Goal: Communication & Community: Answer question/provide support

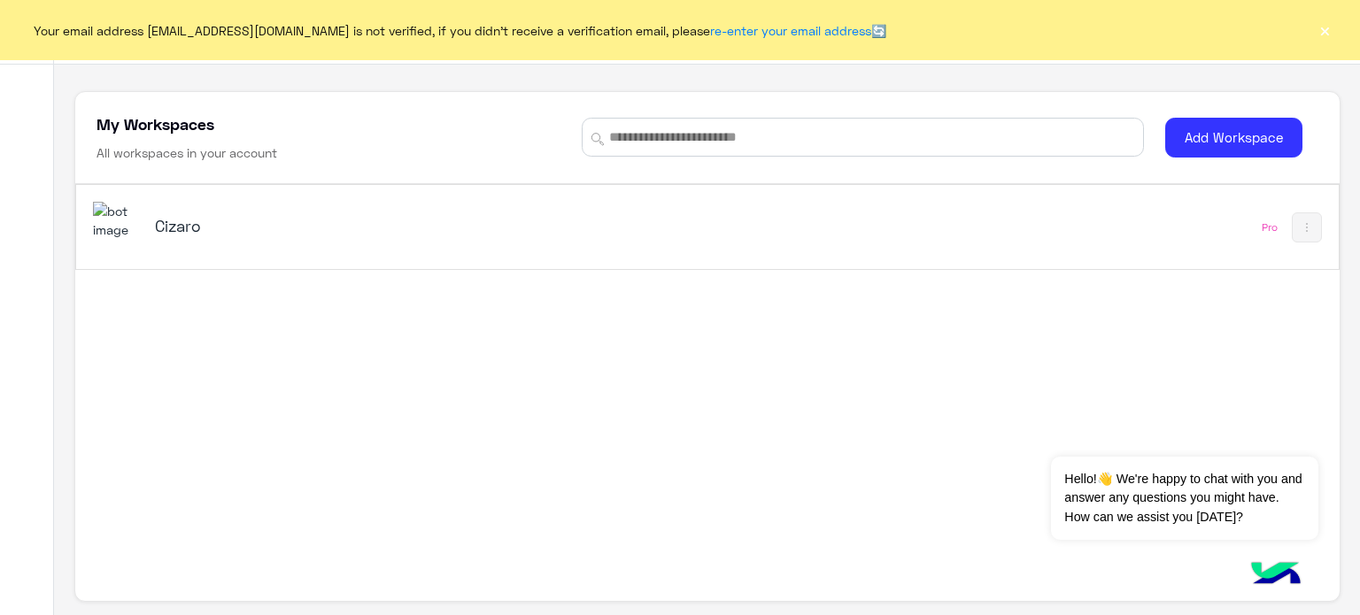
click at [1319, 22] on button "×" at bounding box center [1324, 30] width 18 height 18
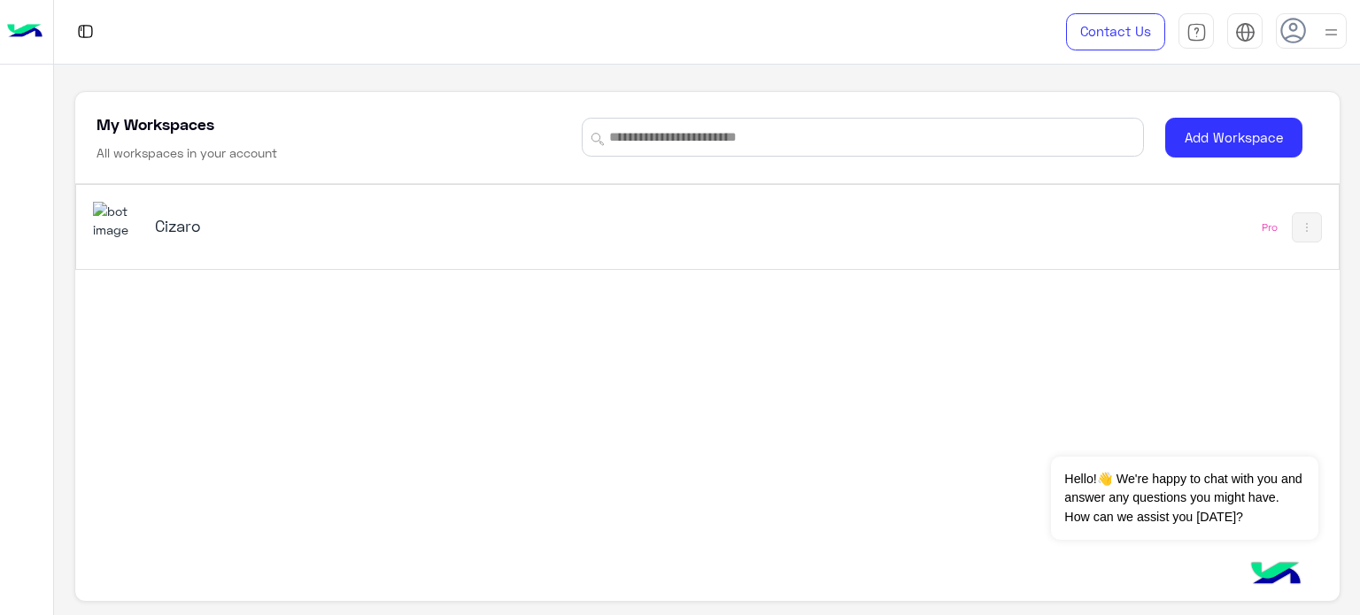
click at [184, 234] on h5 "Cizaro" at bounding box center [376, 225] width 443 height 21
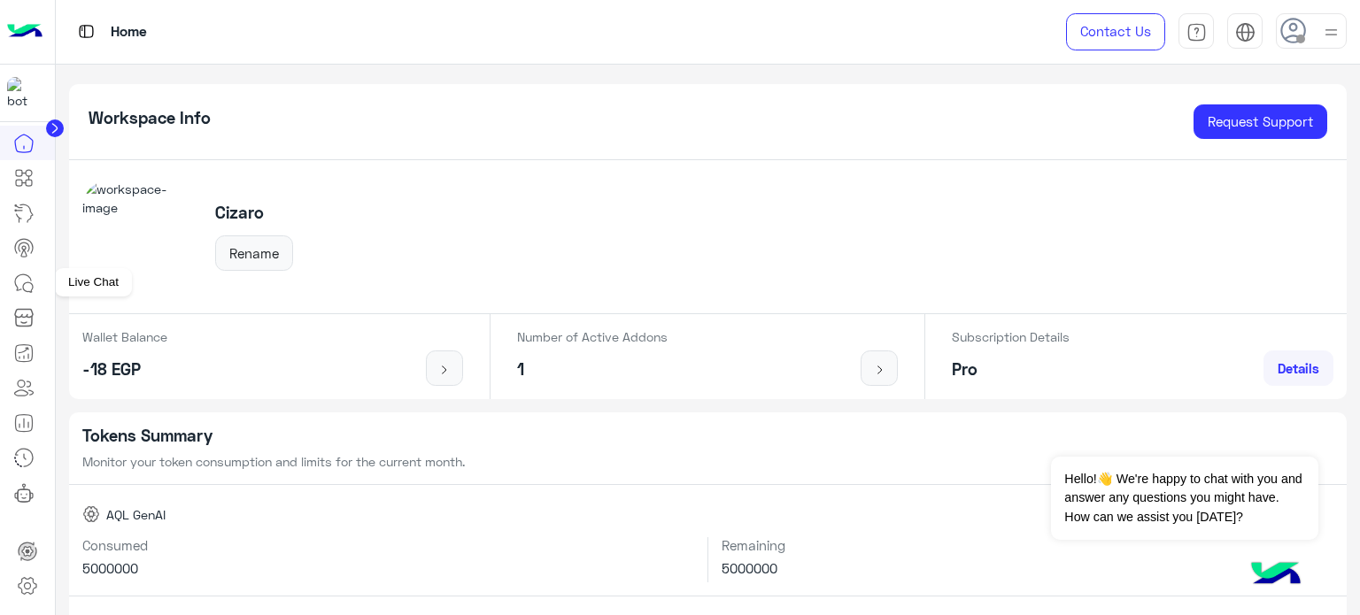
click at [21, 282] on icon at bounding box center [23, 283] width 21 height 21
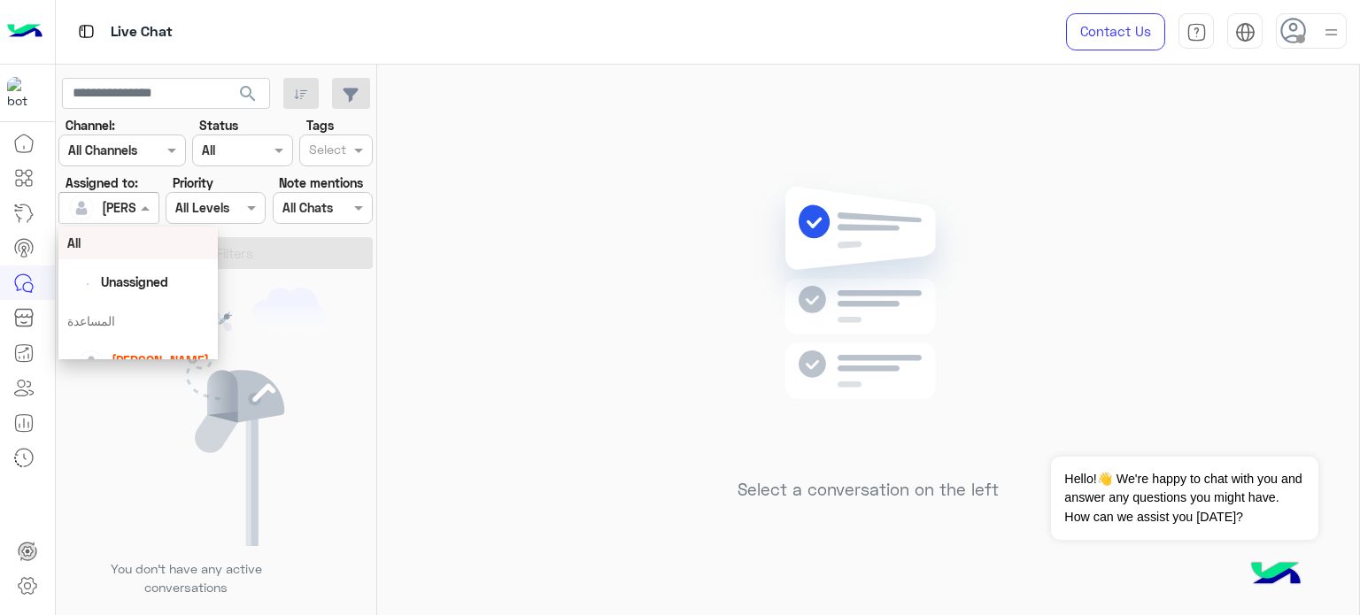
click at [118, 203] on div at bounding box center [108, 207] width 98 height 20
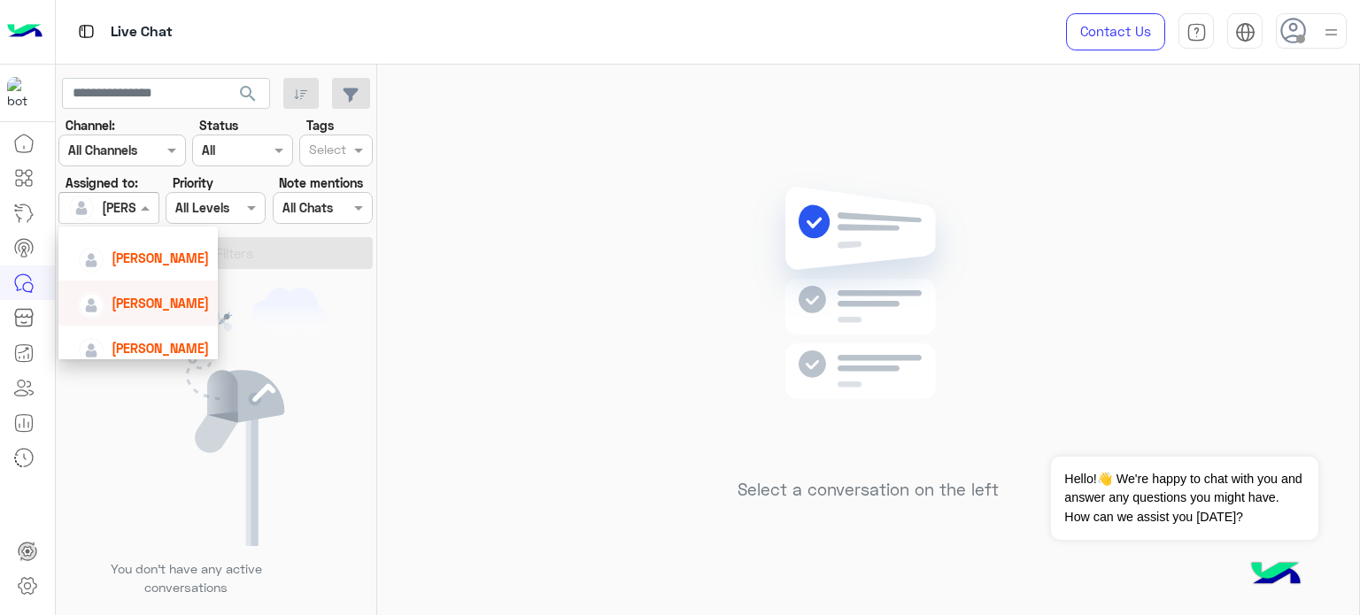
click at [165, 296] on span "[PERSON_NAME]" at bounding box center [160, 303] width 97 height 15
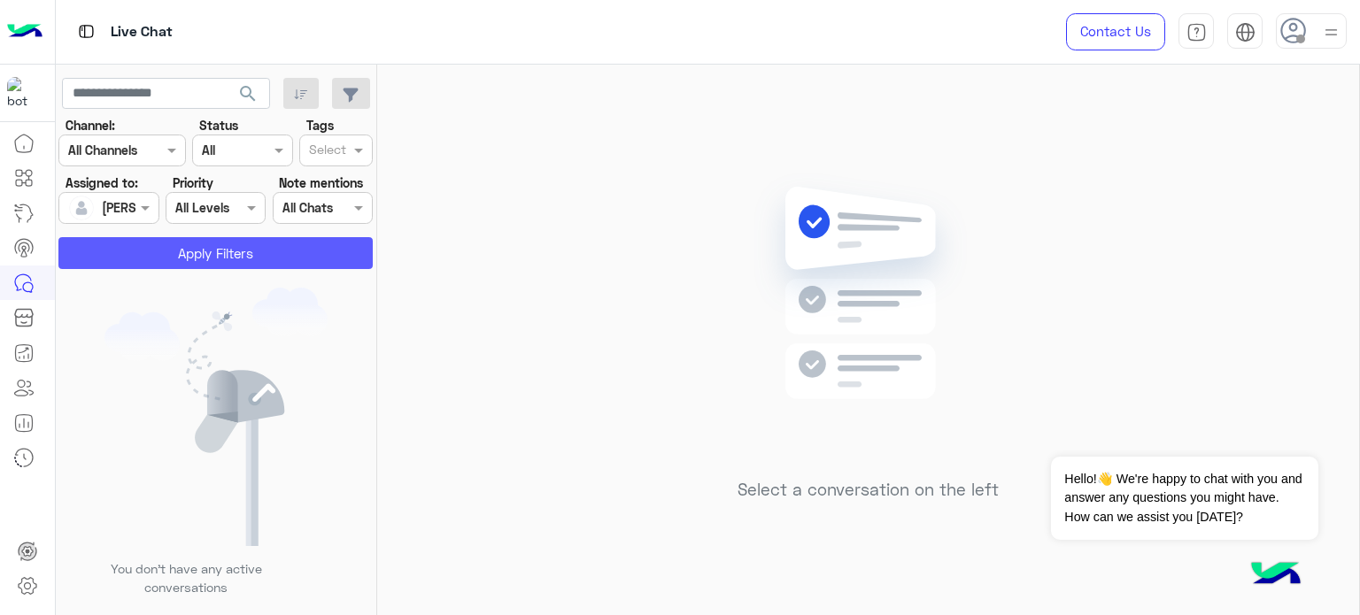
click at [227, 252] on button "Apply Filters" at bounding box center [215, 253] width 314 height 32
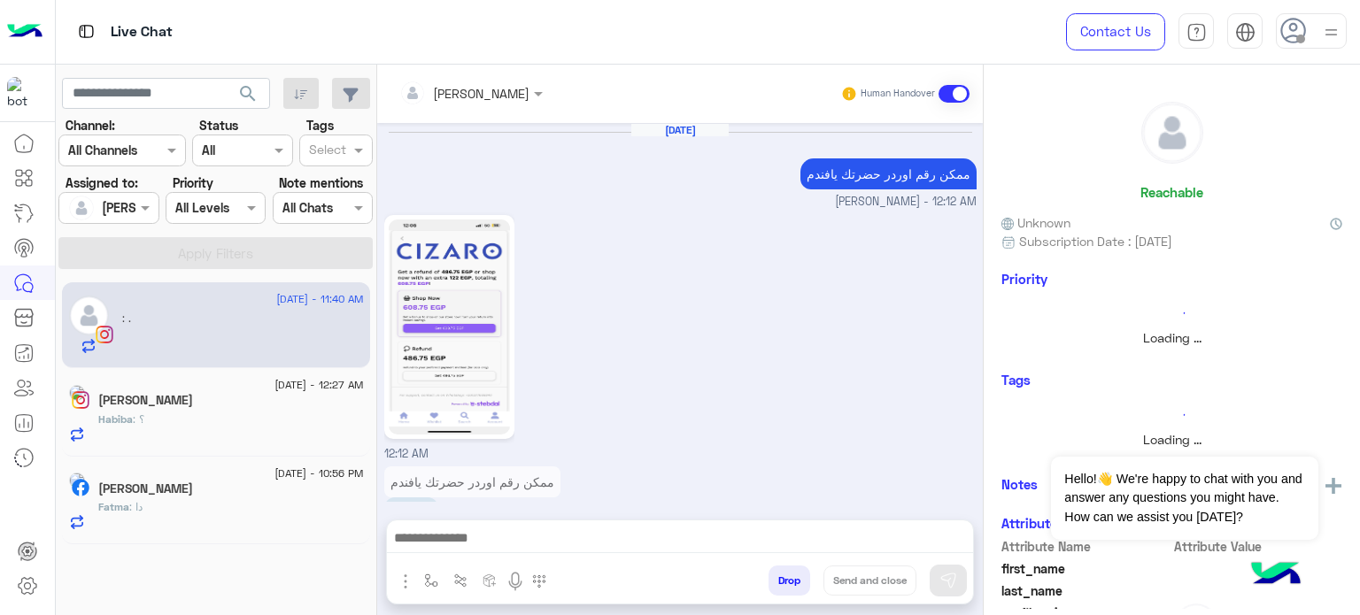
scroll to position [736, 0]
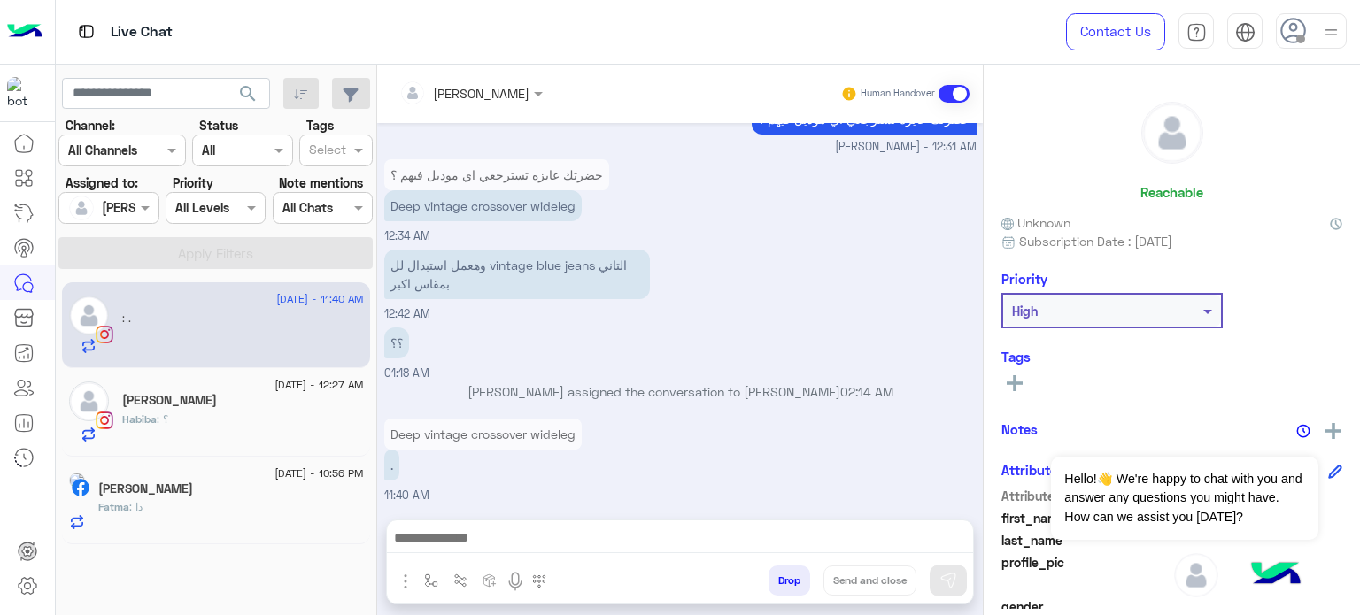
click at [244, 398] on div "[PERSON_NAME]" at bounding box center [243, 402] width 242 height 19
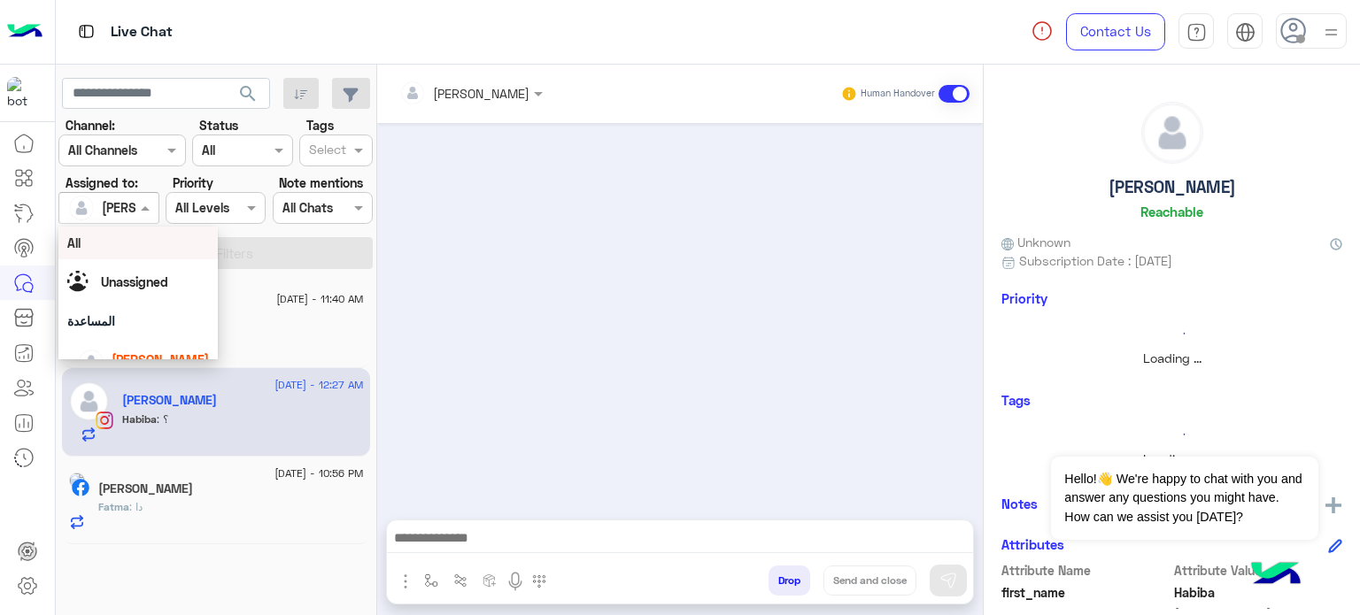
click at [129, 212] on div at bounding box center [108, 207] width 98 height 20
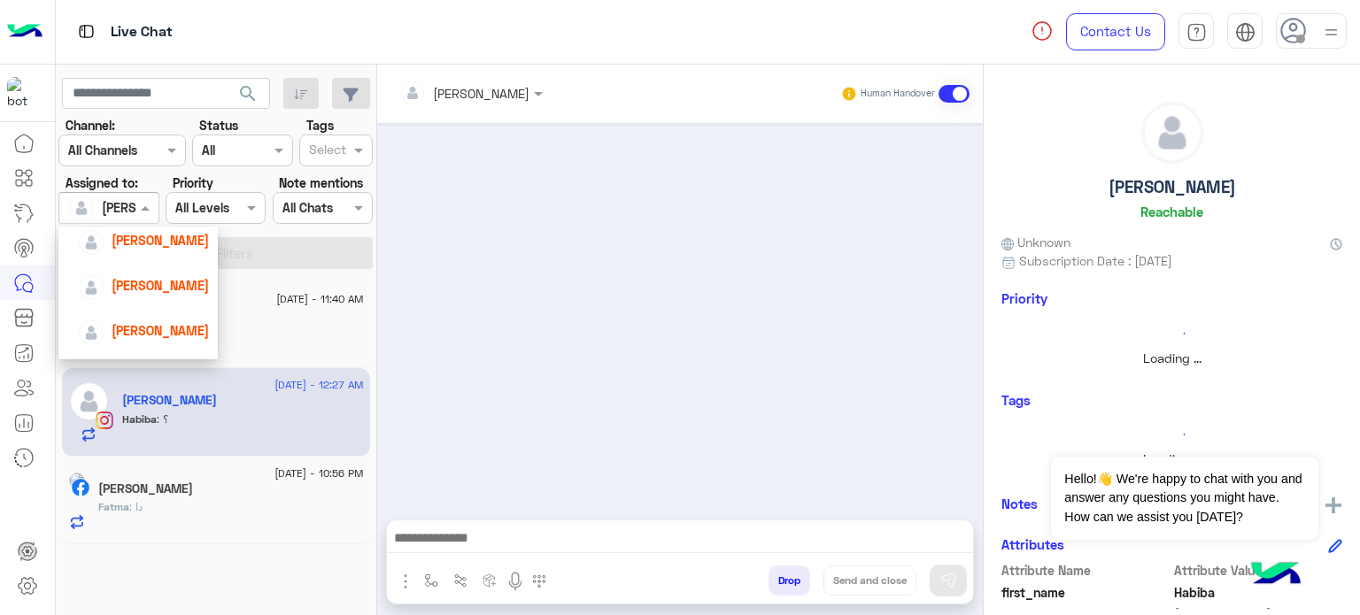
scroll to position [203, 0]
click at [148, 339] on span "[PERSON_NAME]" at bounding box center [160, 337] width 97 height 15
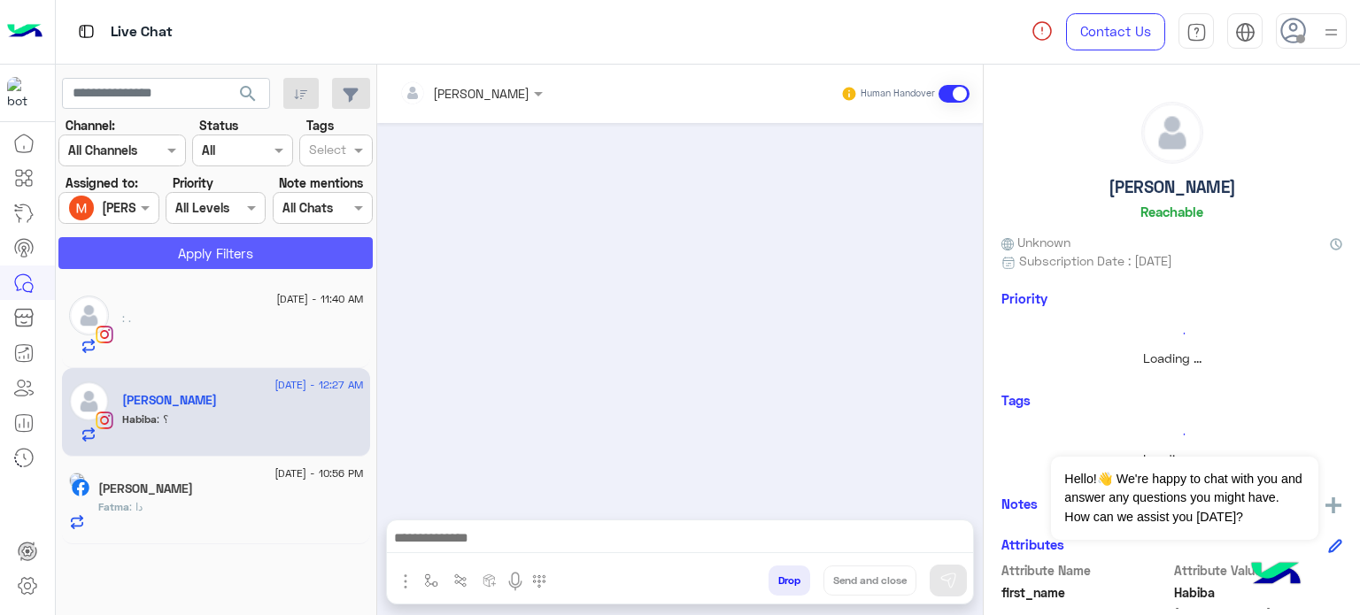
click at [212, 250] on button "Apply Filters" at bounding box center [215, 253] width 314 height 32
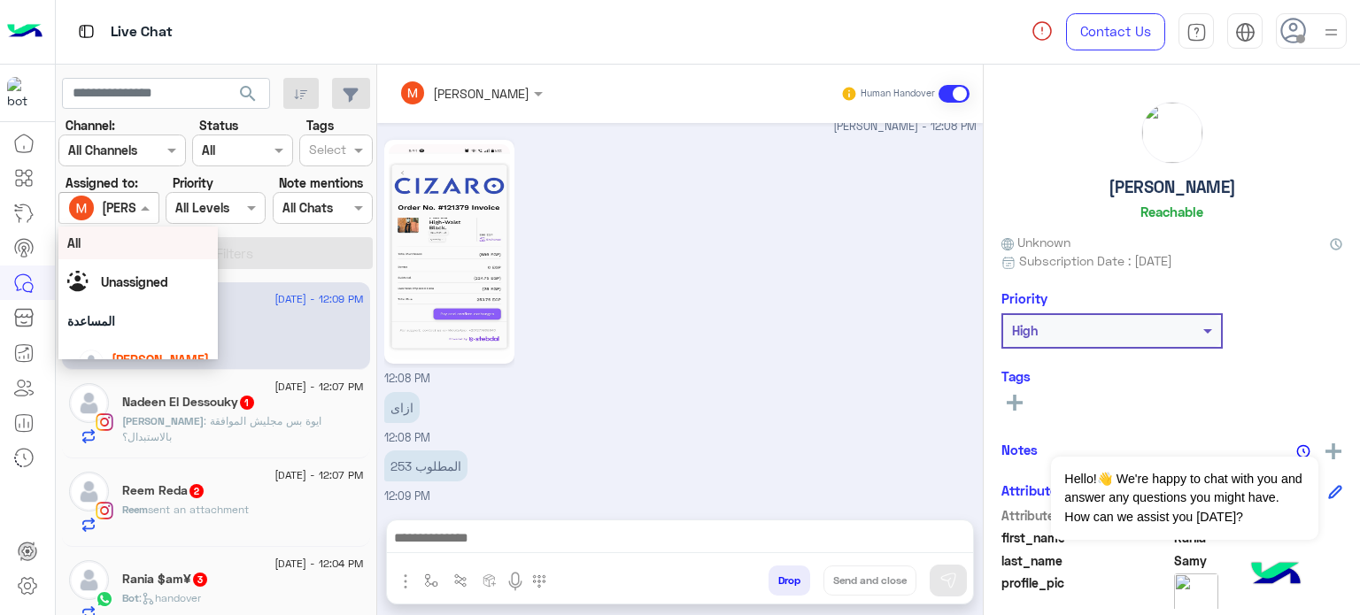
click at [127, 202] on div at bounding box center [108, 207] width 98 height 20
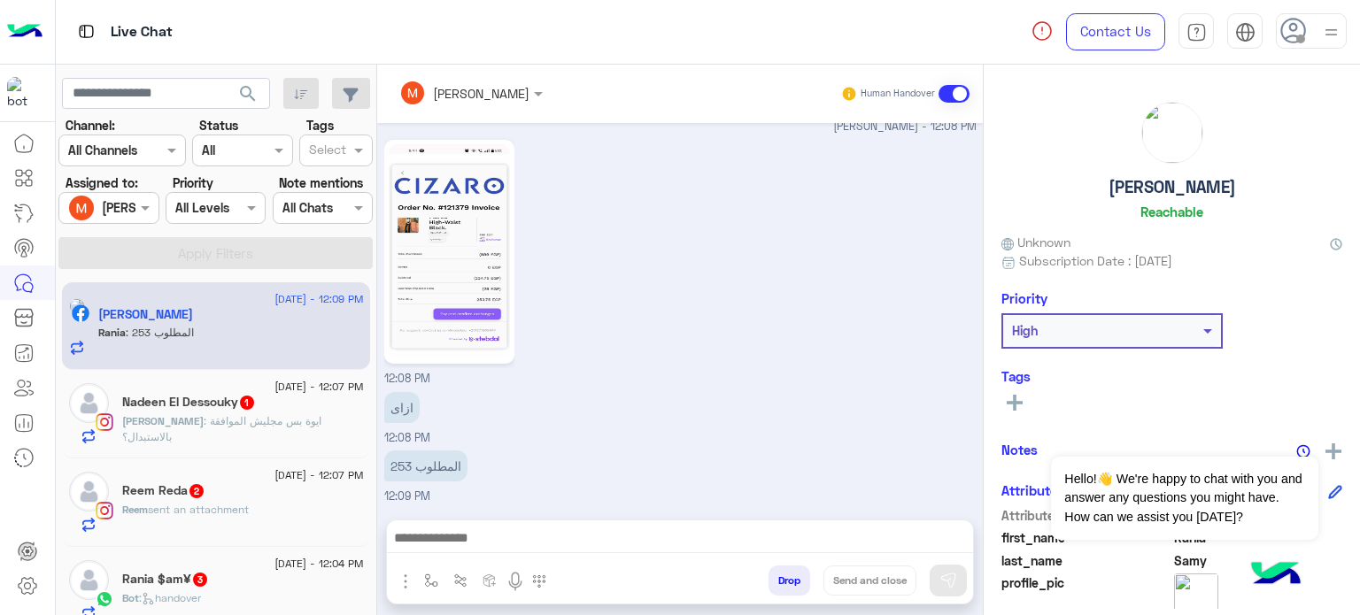
click at [666, 360] on div "12:08 PM" at bounding box center [680, 261] width 592 height 252
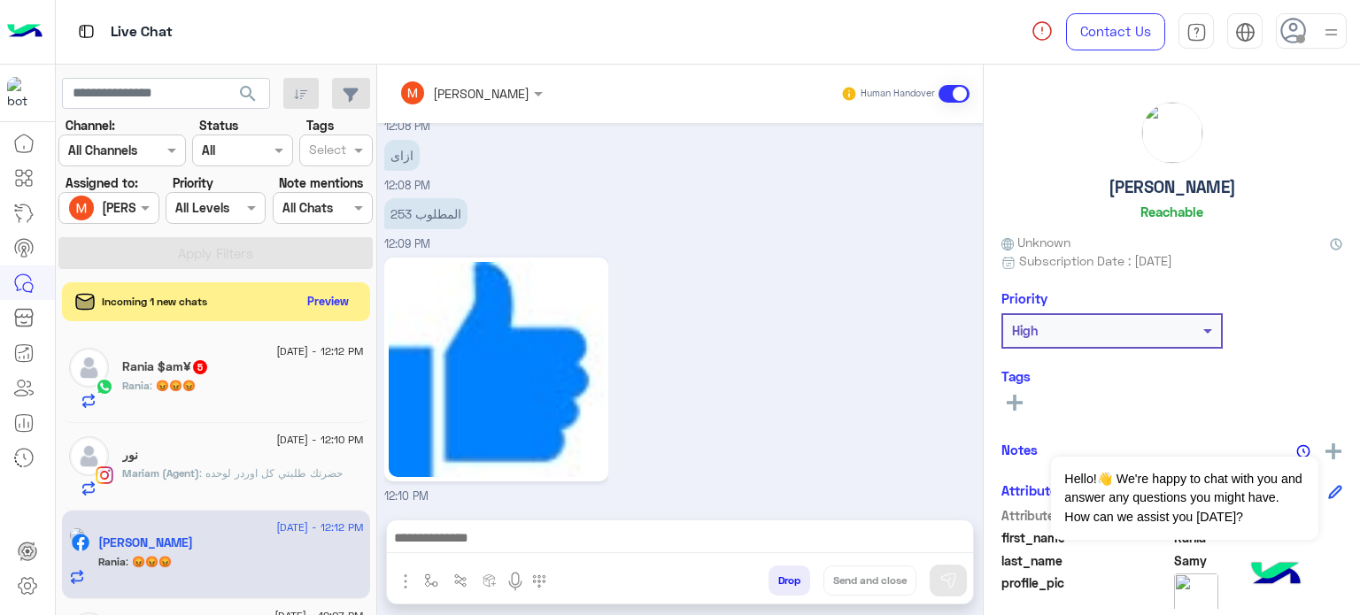
scroll to position [775, 0]
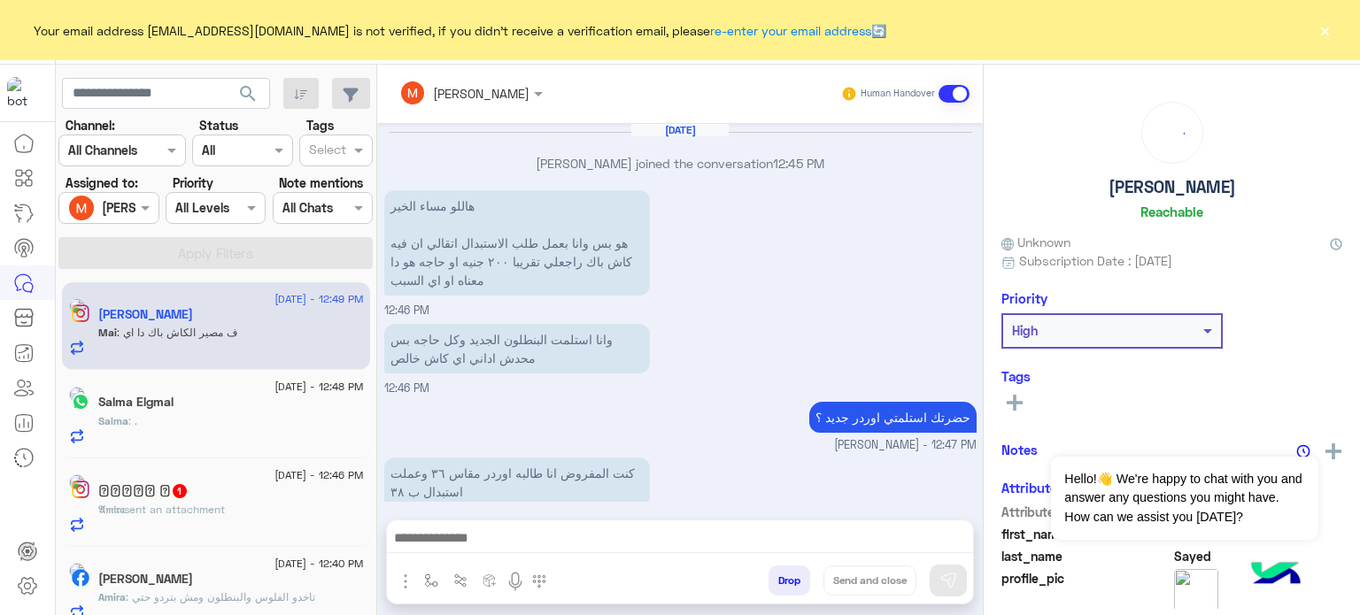
scroll to position [450, 0]
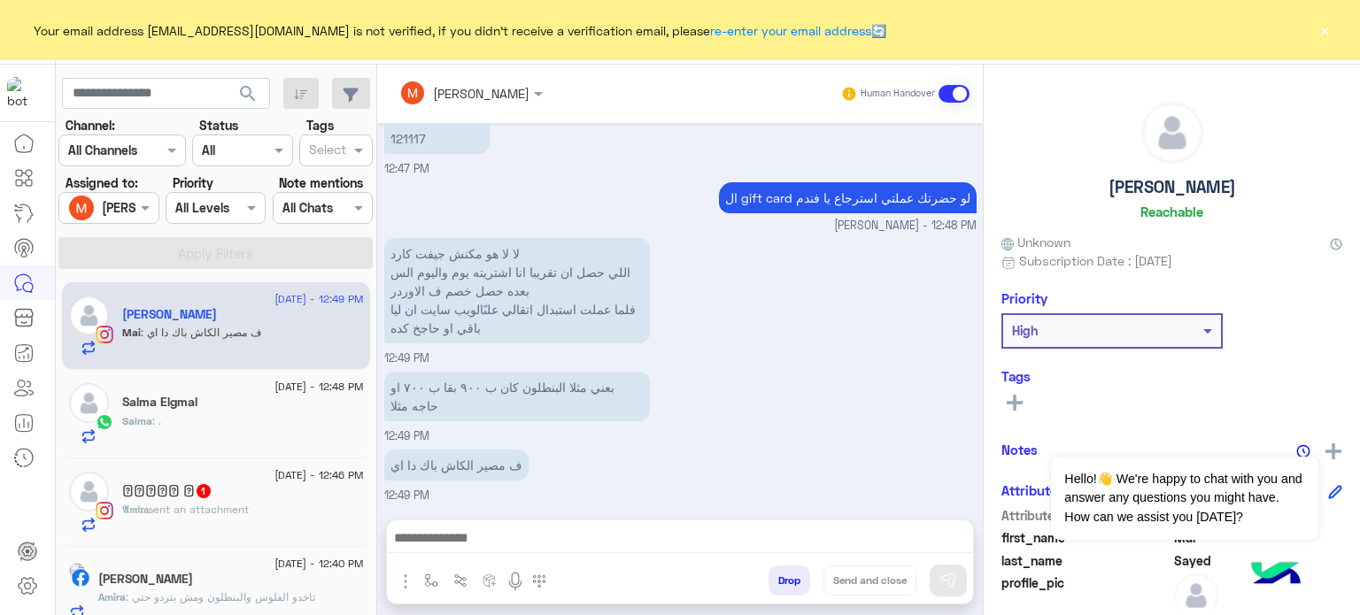
click at [1328, 32] on button "×" at bounding box center [1324, 30] width 18 height 18
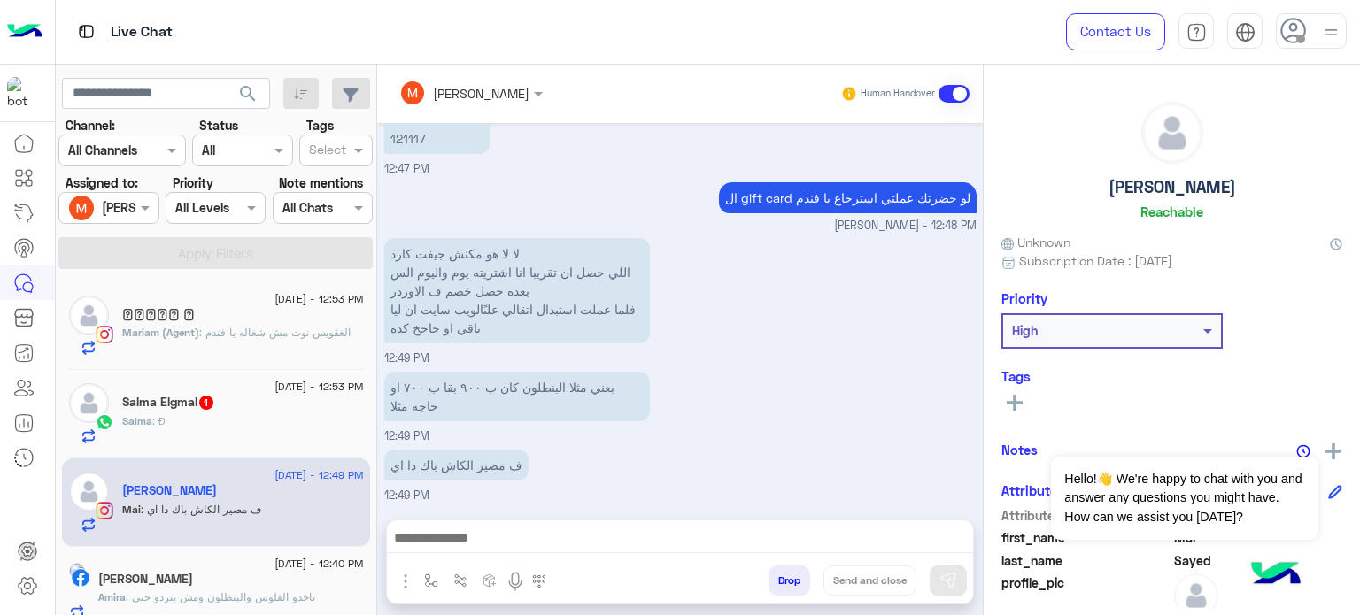
click at [116, 218] on div "[PERSON_NAME]" at bounding box center [101, 207] width 67 height 35
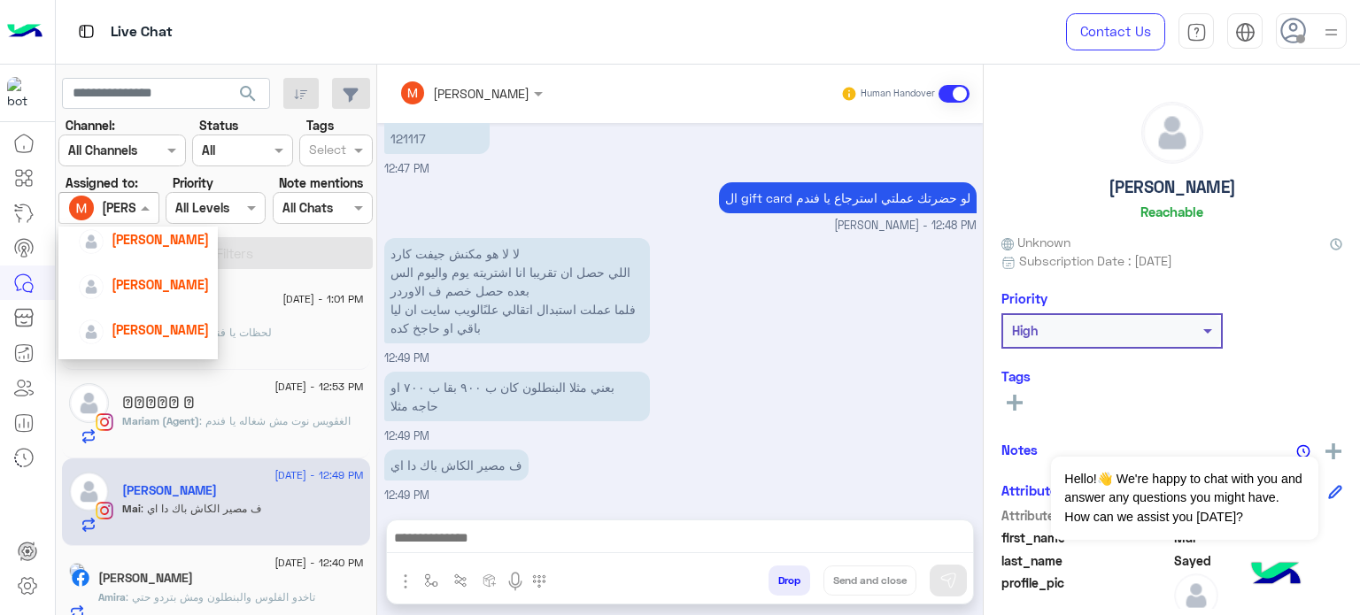
scroll to position [121, 0]
click at [149, 276] on span "[PERSON_NAME]" at bounding box center [160, 283] width 97 height 15
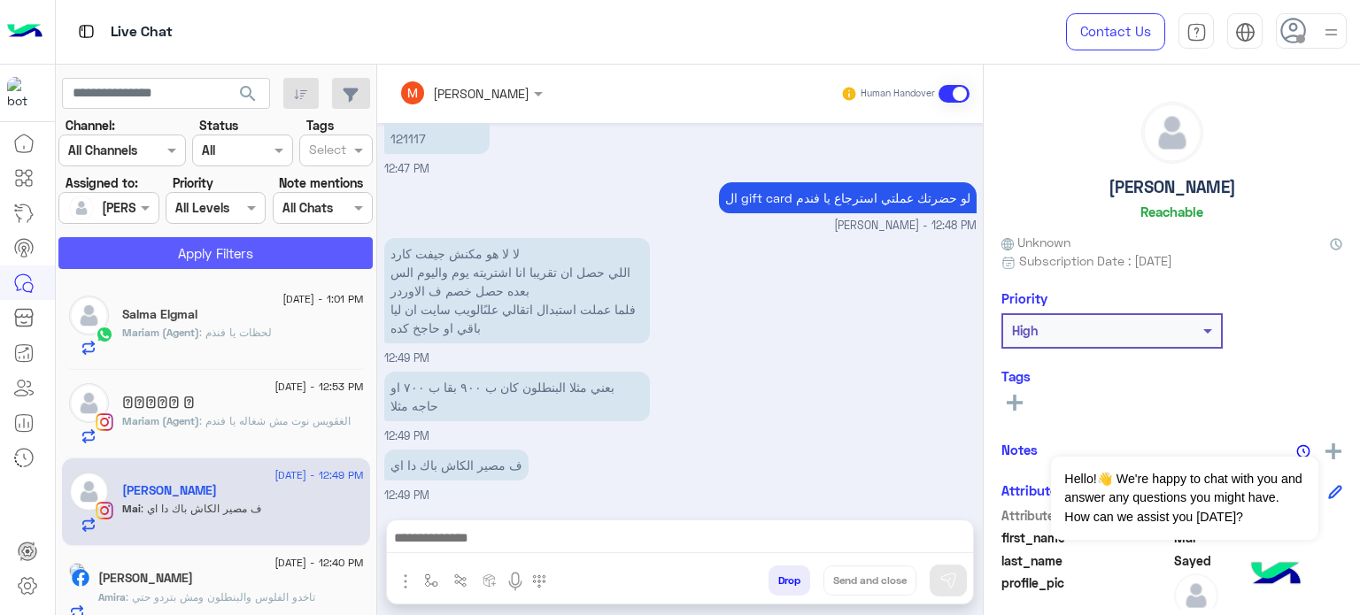
click at [204, 250] on button "Apply Filters" at bounding box center [215, 253] width 314 height 32
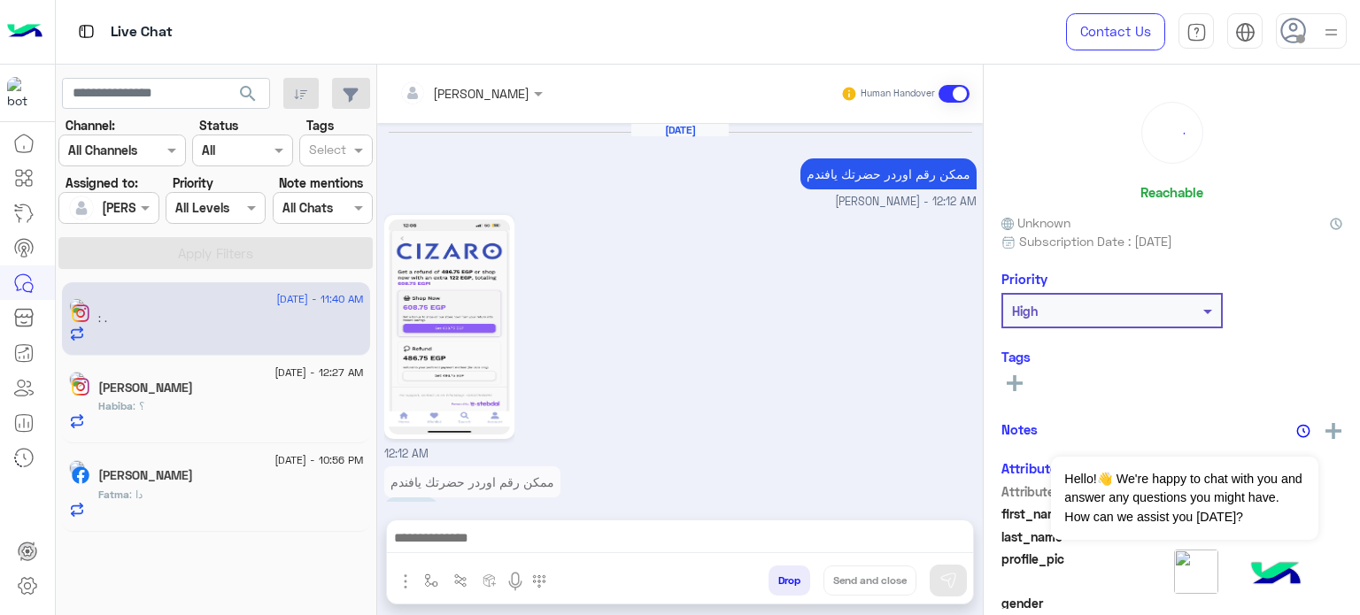
scroll to position [736, 0]
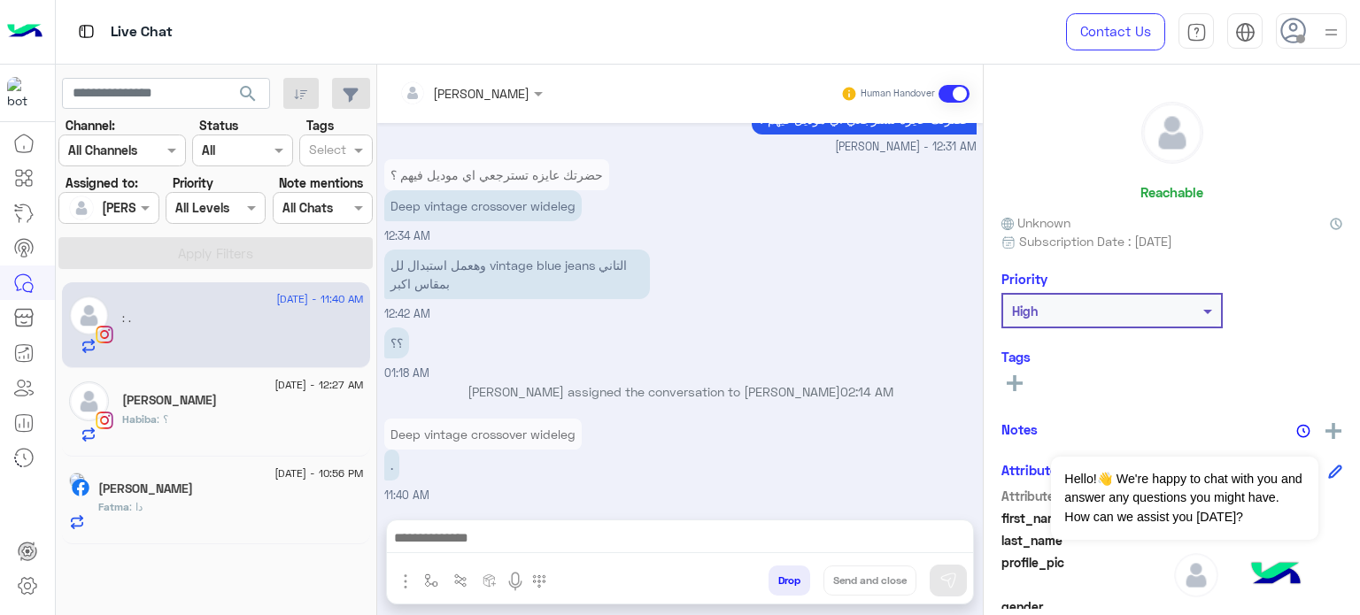
click at [788, 281] on div "وهعمل استبدال لل vintage blue jeans التاني بمقاس اكبر 12:42 AM" at bounding box center [680, 284] width 592 height 78
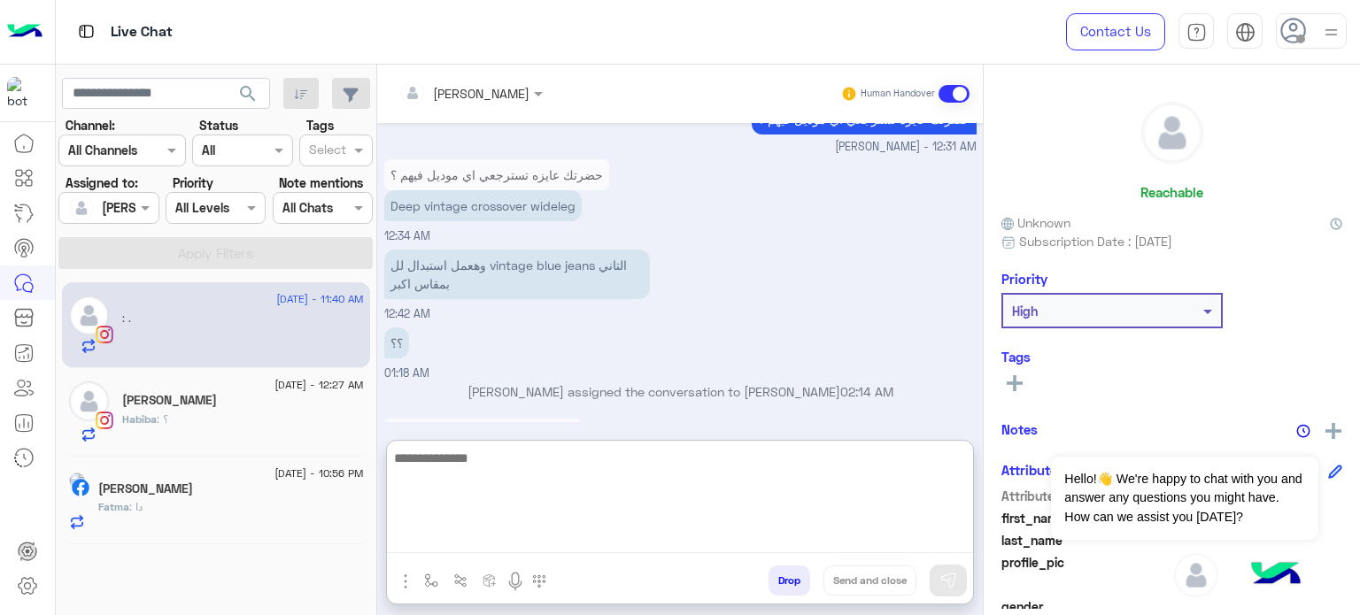
click at [478, 537] on textarea at bounding box center [680, 500] width 586 height 106
type textarea "*"
type textarea "**********"
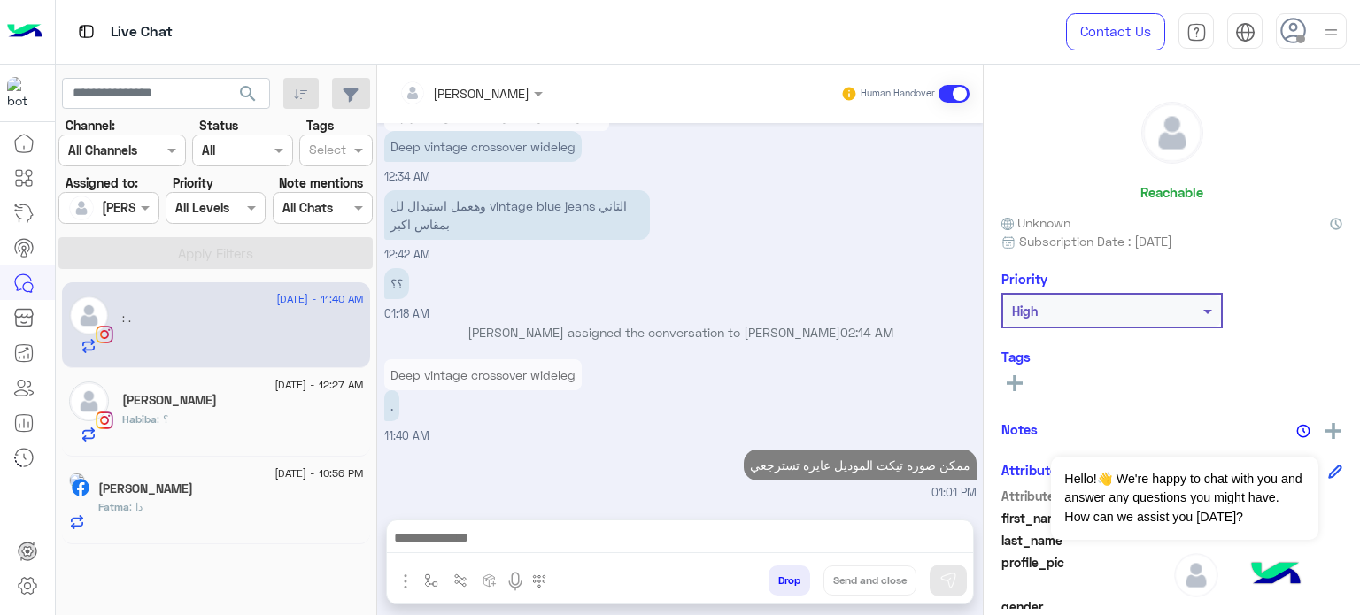
scroll to position [832, 0]
click at [202, 413] on div "Habiba : ؟" at bounding box center [243, 427] width 242 height 31
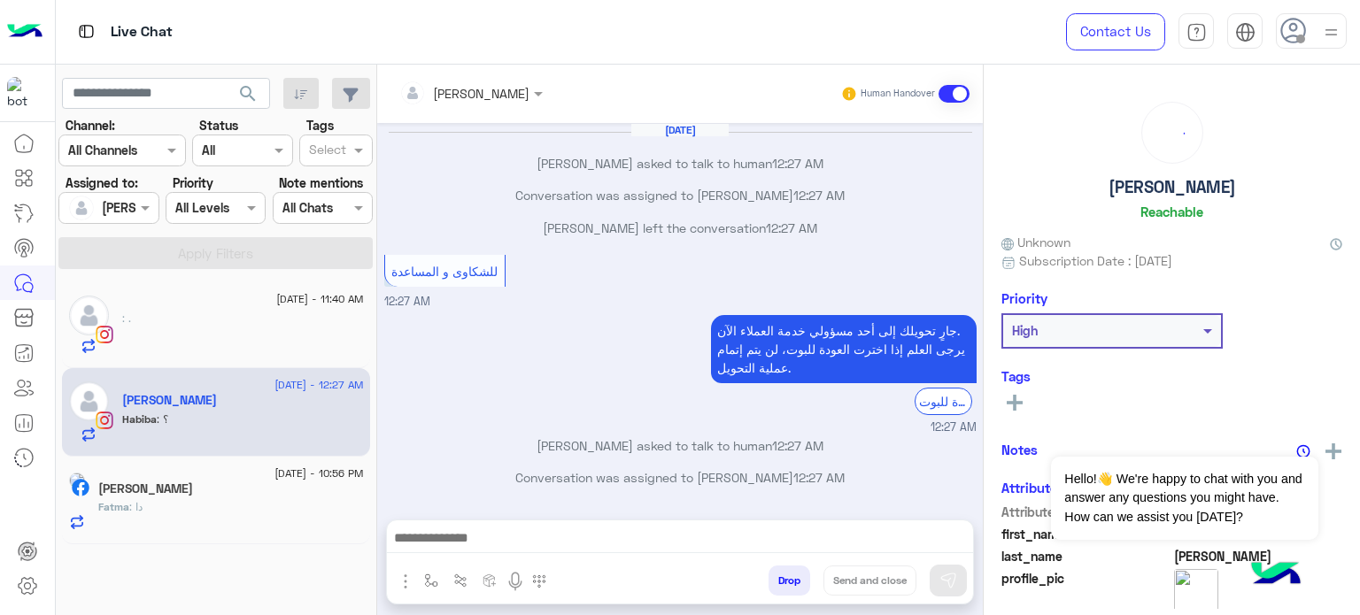
scroll to position [209, 0]
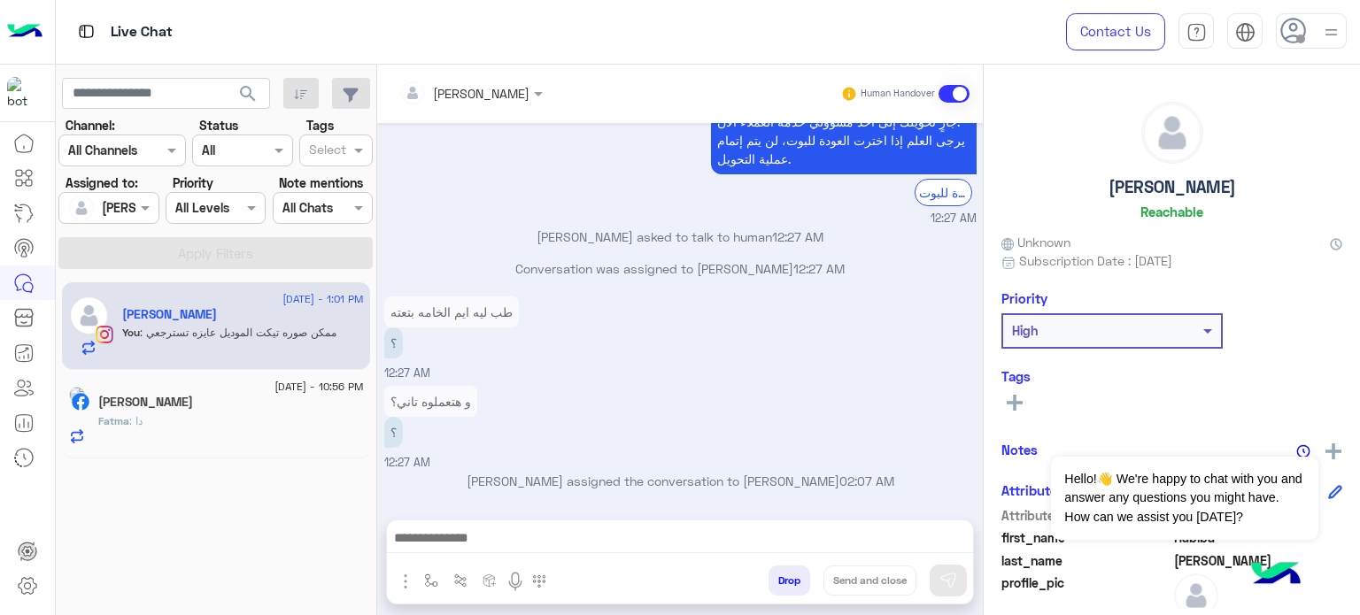
click at [803, 364] on div "طب ليه ايم الخامه بتعته ؟ 12:27 AM" at bounding box center [680, 337] width 592 height 90
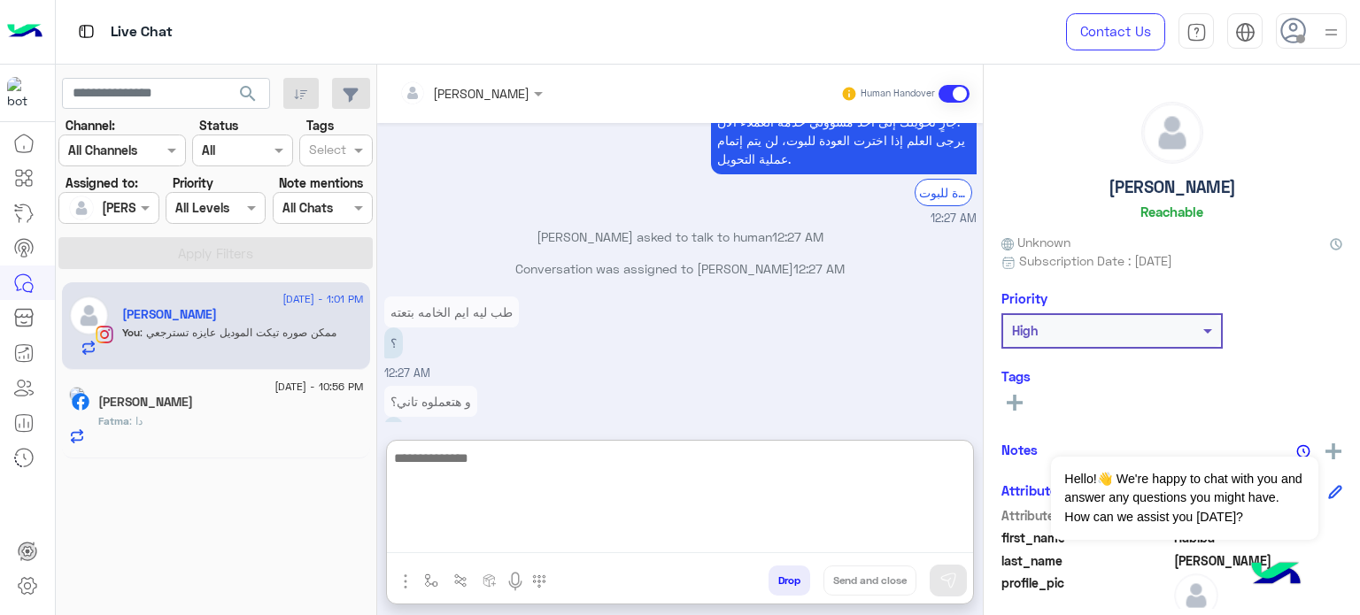
click at [537, 536] on textarea at bounding box center [680, 500] width 586 height 106
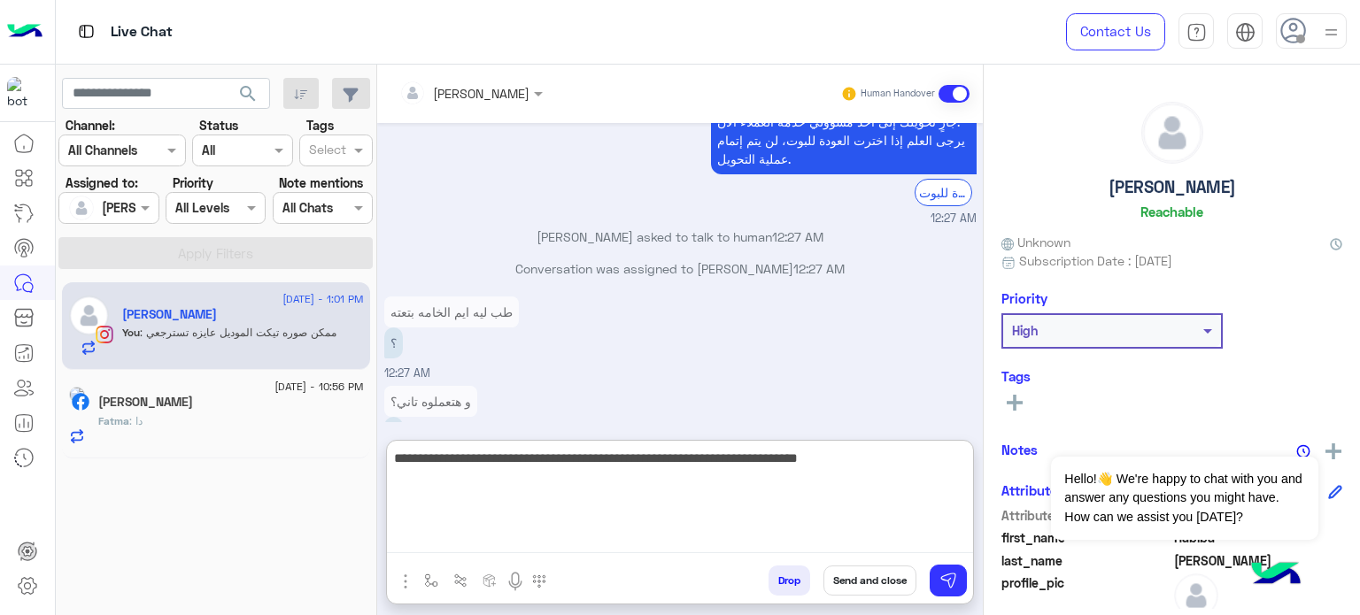
type textarea "**********"
type textarea "*"
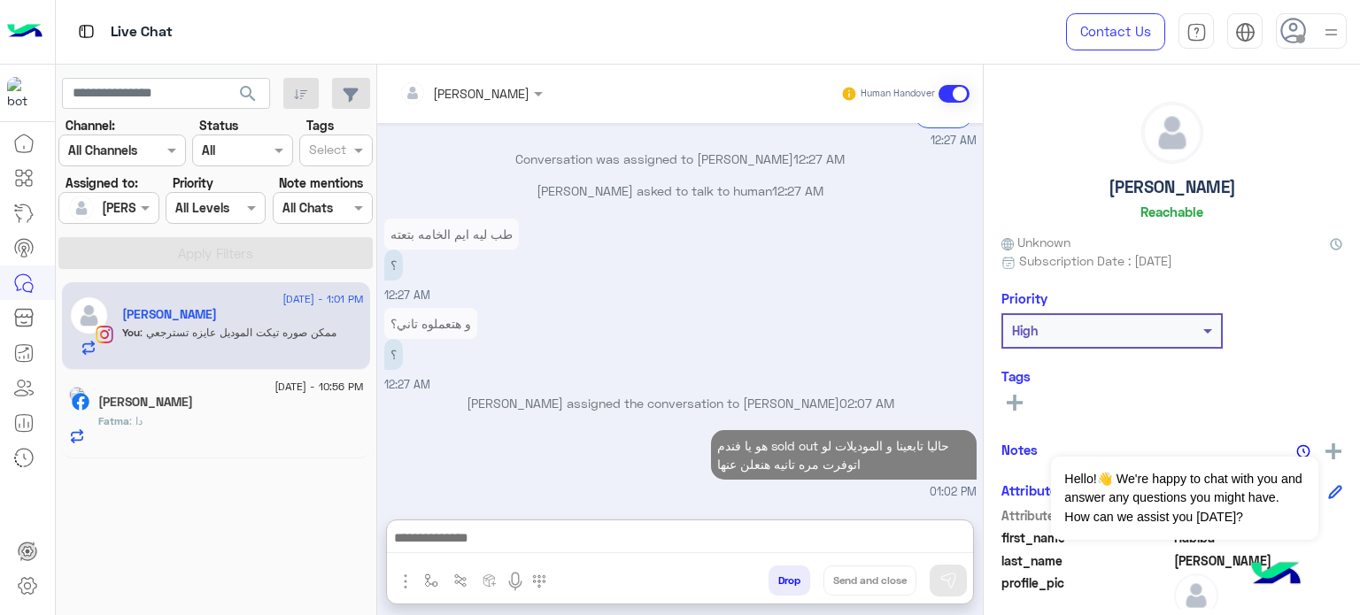
scroll to position [314, 0]
click at [244, 426] on div "Fatma : دا" at bounding box center [231, 428] width 266 height 31
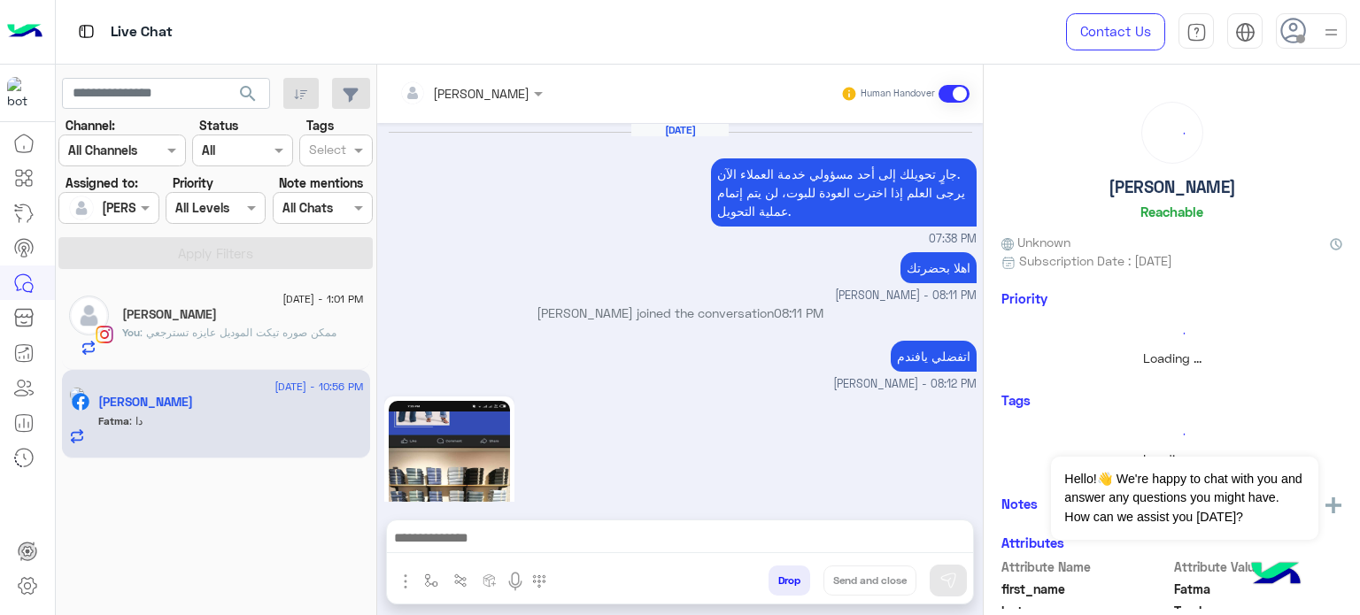
scroll to position [630, 0]
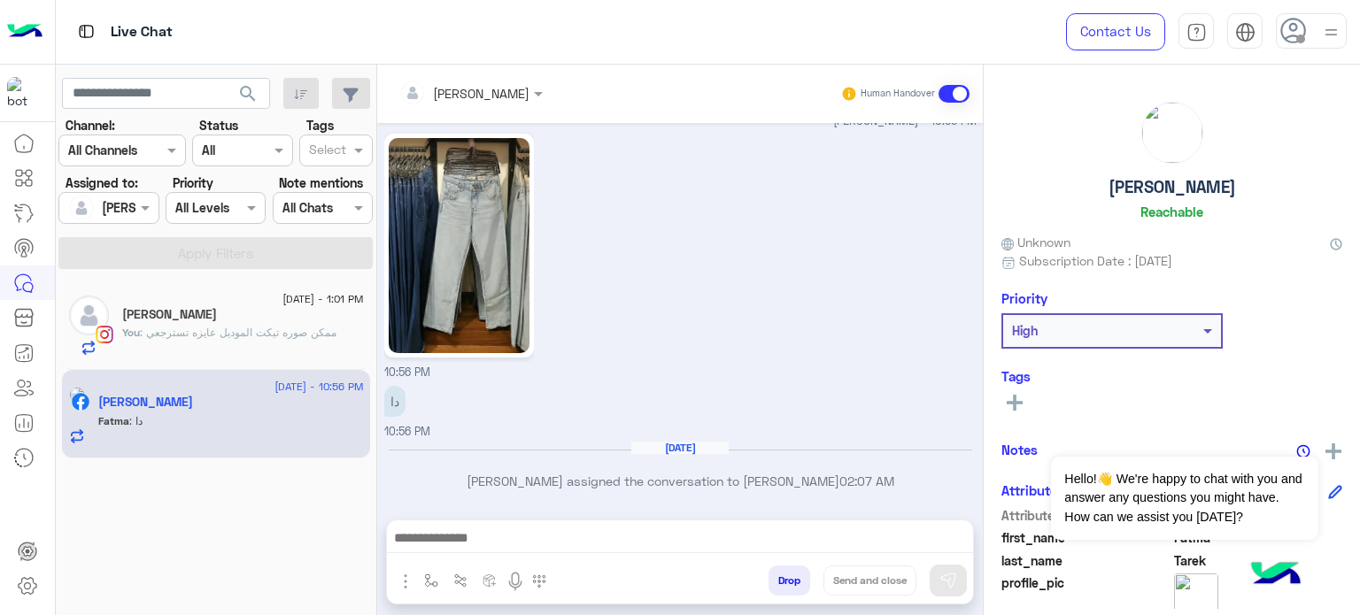
click at [781, 296] on div "10:56 PM" at bounding box center [680, 255] width 592 height 252
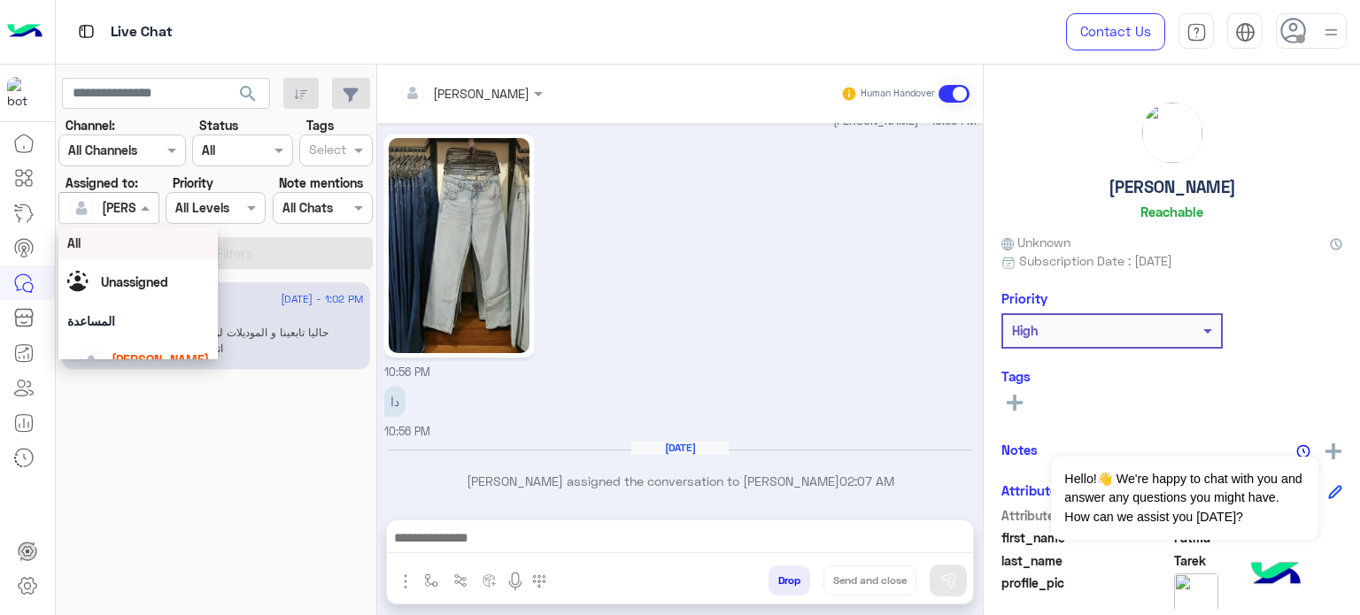
click at [131, 201] on div at bounding box center [108, 207] width 98 height 20
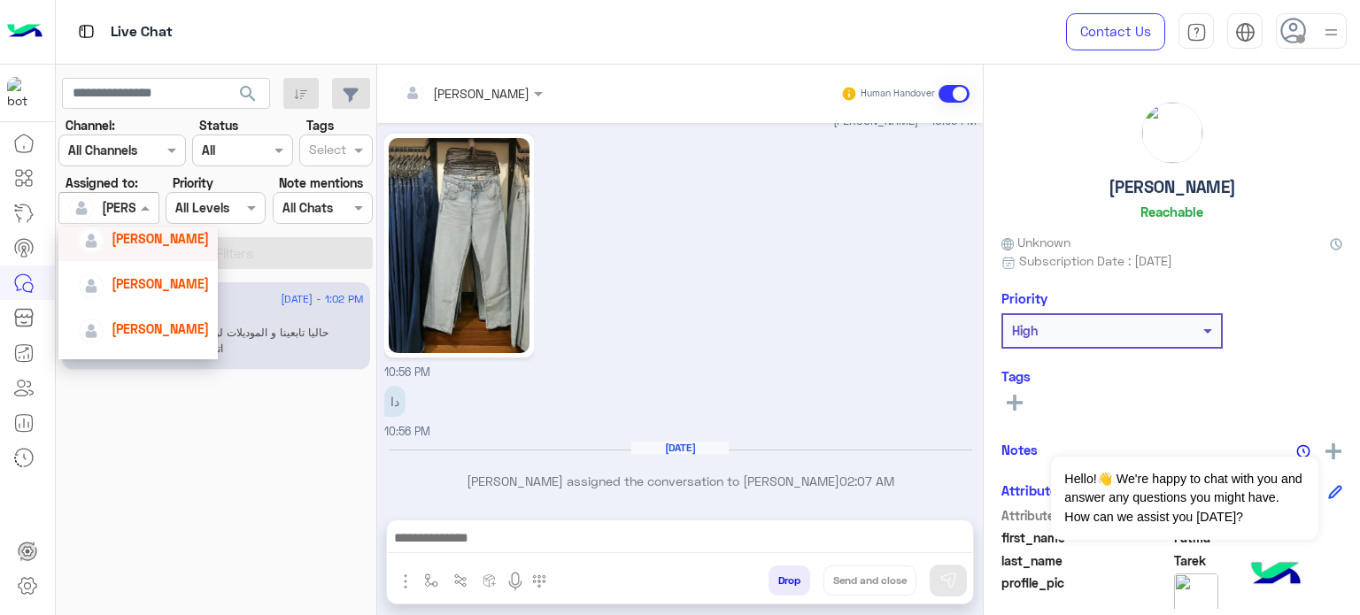
scroll to position [0, 0]
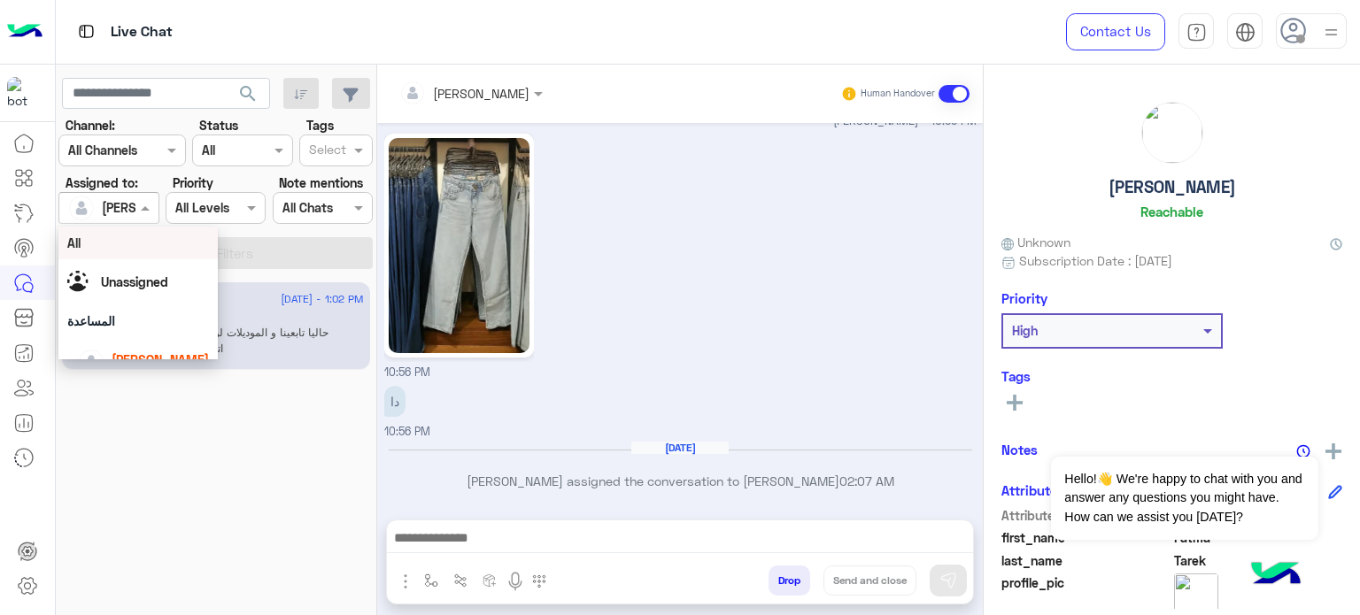
click at [87, 240] on div "All" at bounding box center [138, 243] width 142 height 19
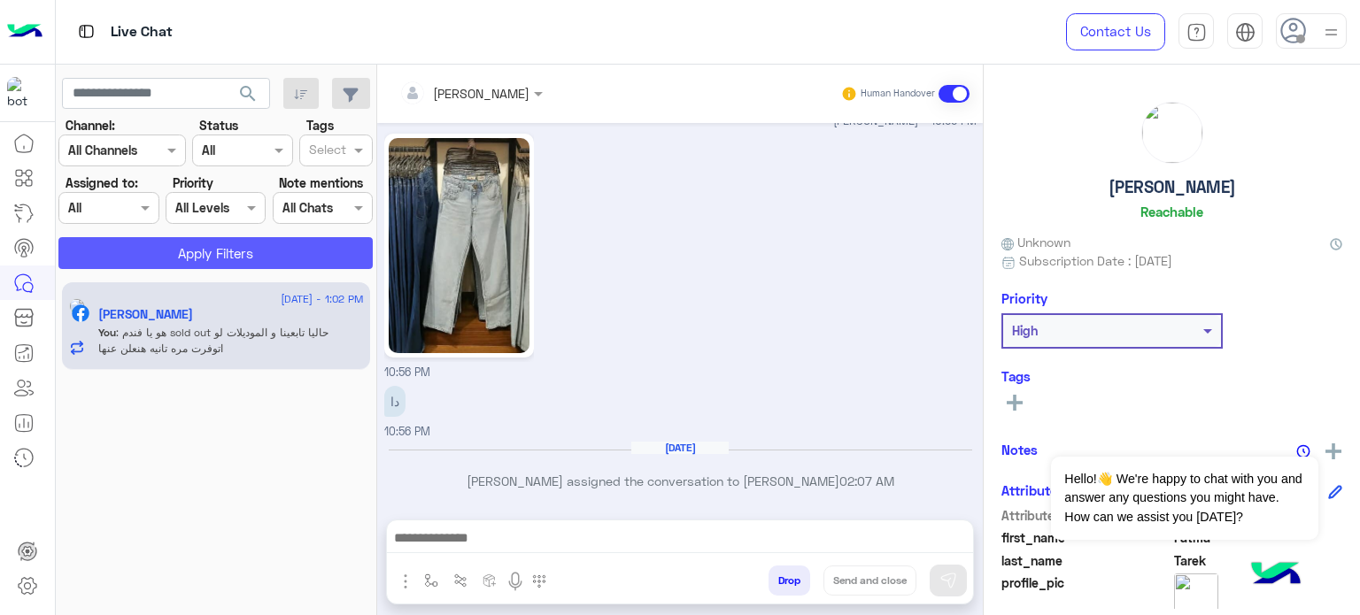
click at [292, 256] on button "Apply Filters" at bounding box center [215, 253] width 314 height 32
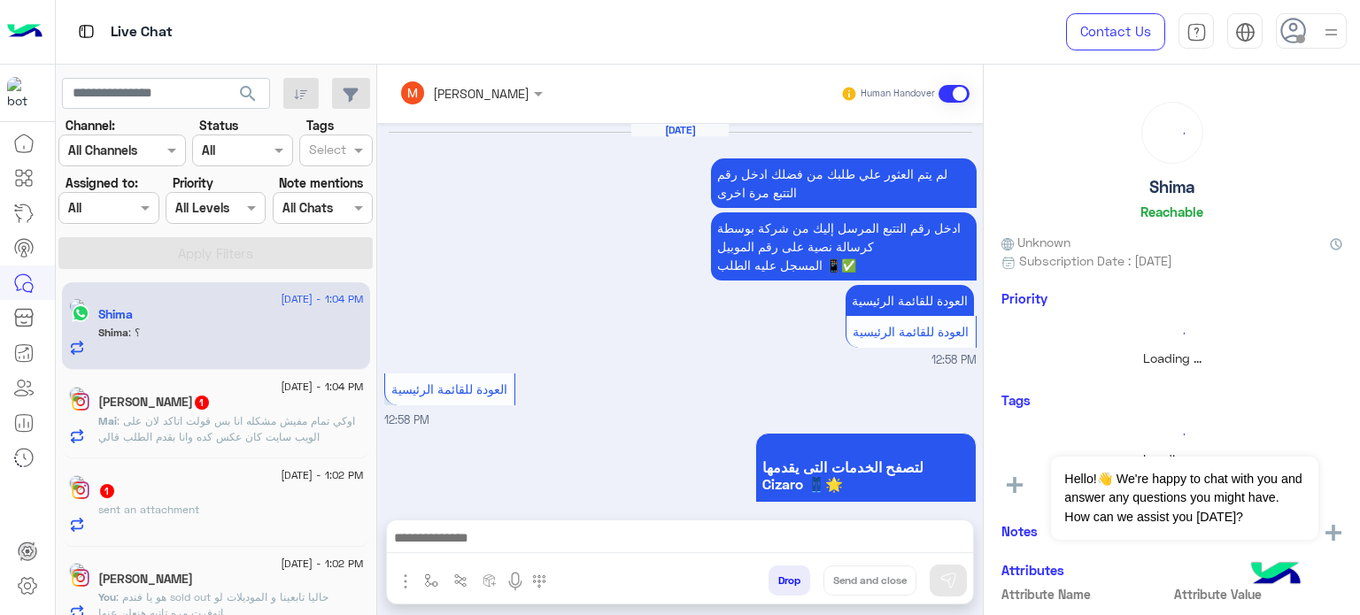
scroll to position [655, 0]
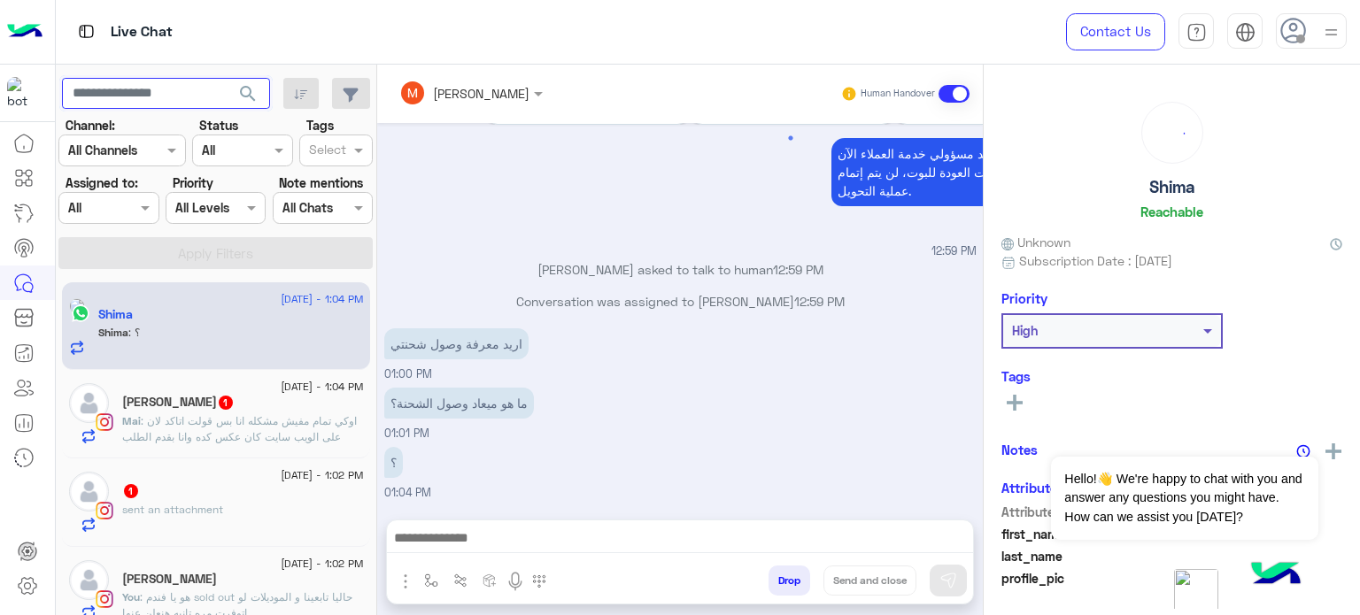
click at [127, 90] on input "text" at bounding box center [166, 94] width 208 height 32
click at [131, 99] on input "text" at bounding box center [166, 94] width 208 height 32
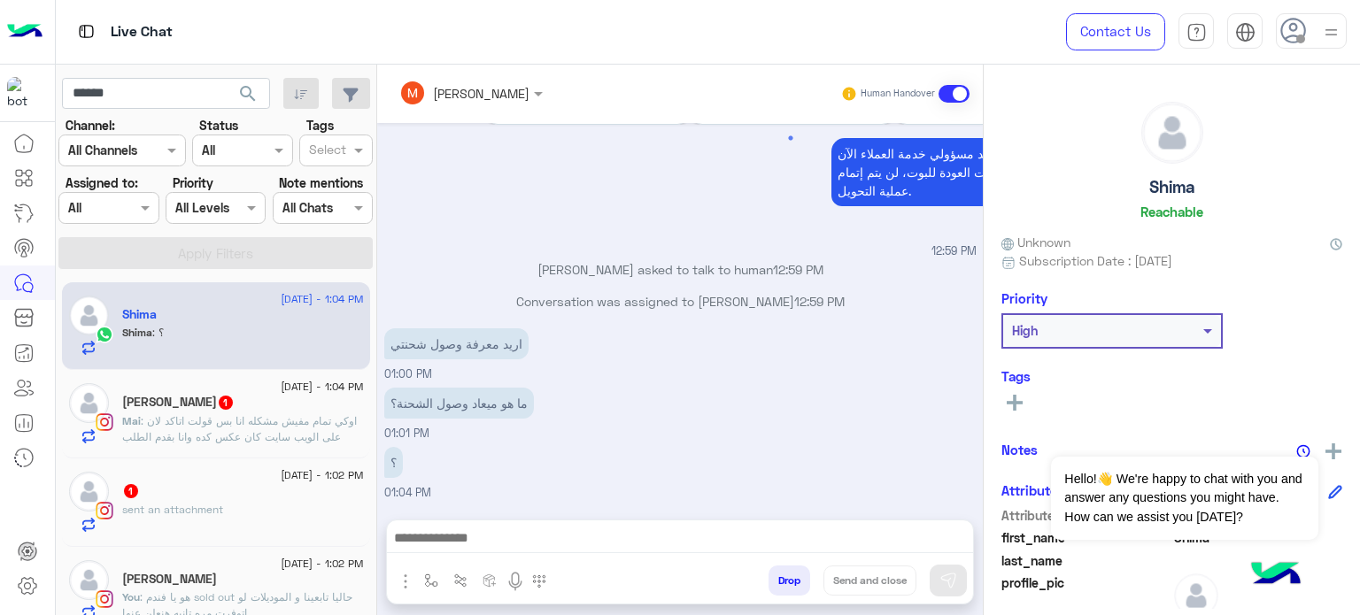
click at [247, 89] on span "search" at bounding box center [247, 93] width 21 height 21
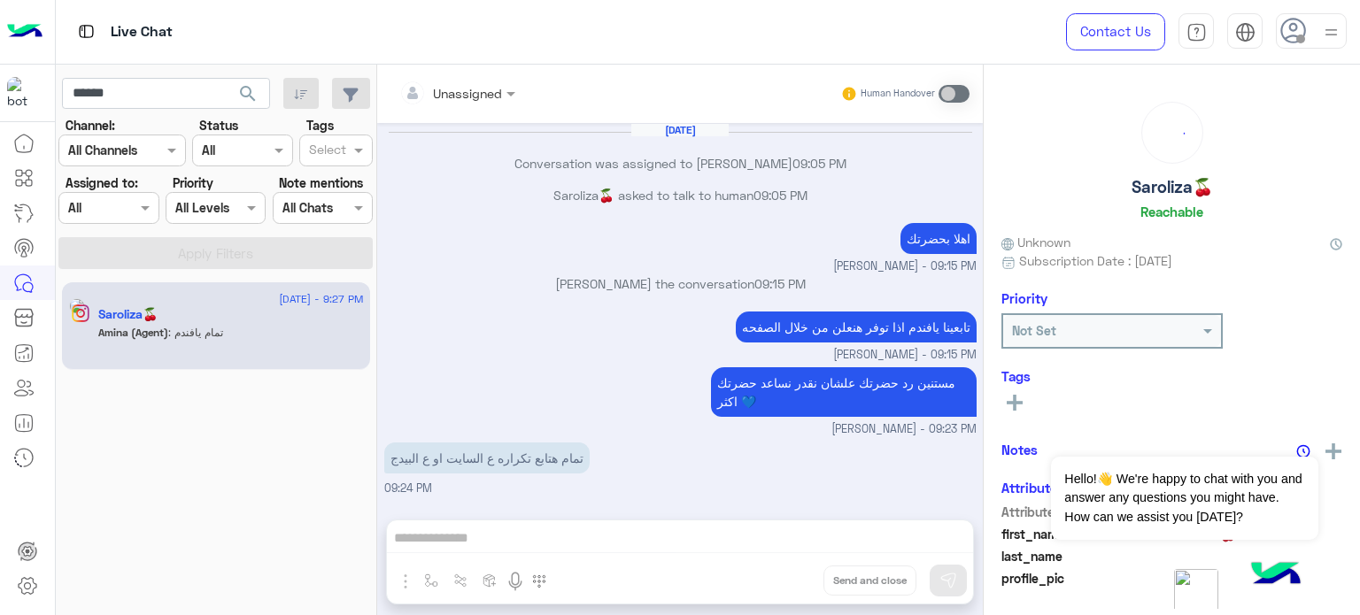
scroll to position [142, 0]
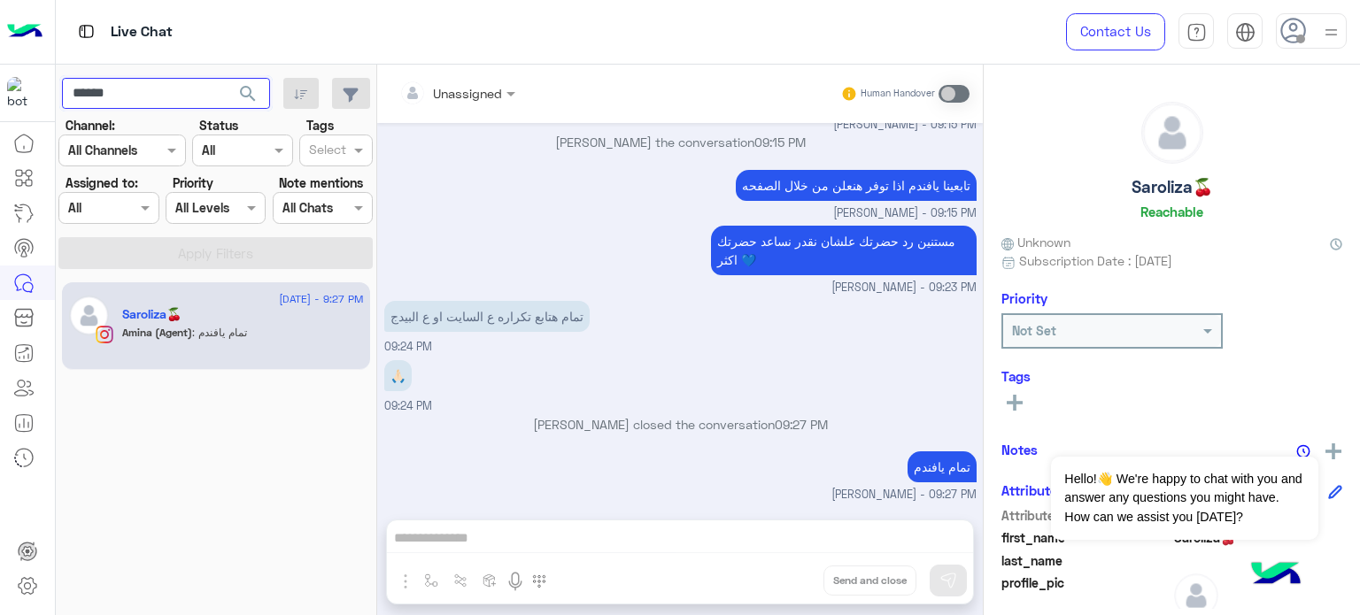
click at [166, 92] on input "******" at bounding box center [166, 94] width 208 height 32
type input "*"
click at [255, 89] on span "search" at bounding box center [247, 93] width 21 height 21
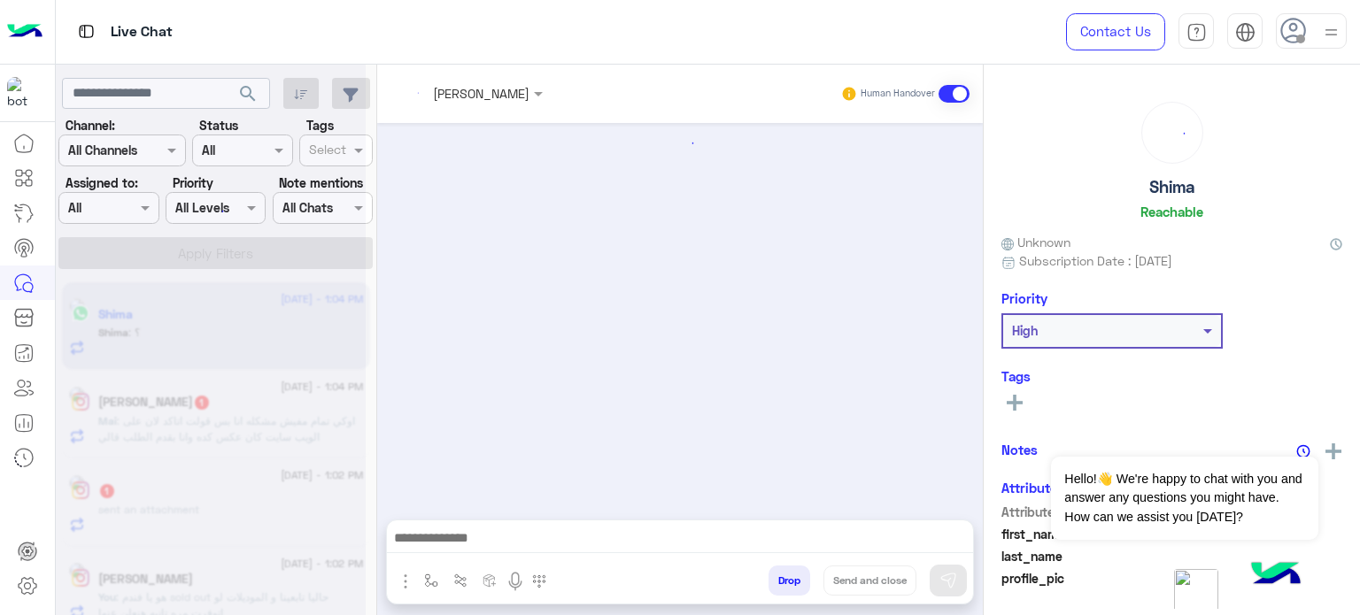
scroll to position [655, 0]
